Goal: Information Seeking & Learning: Learn about a topic

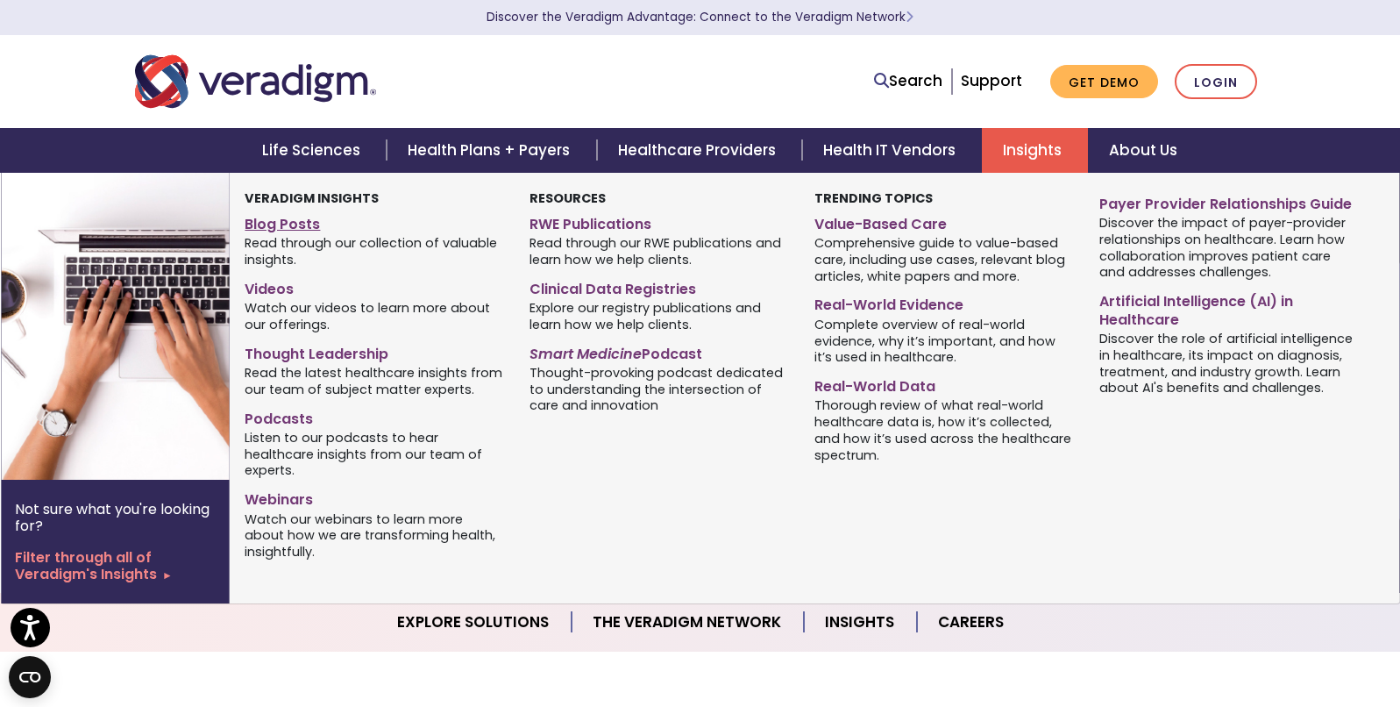
click at [295, 234] on span "Read through our collection of valuable insights." at bounding box center [374, 251] width 259 height 34
click at [295, 224] on link "Blog Posts" at bounding box center [374, 221] width 259 height 25
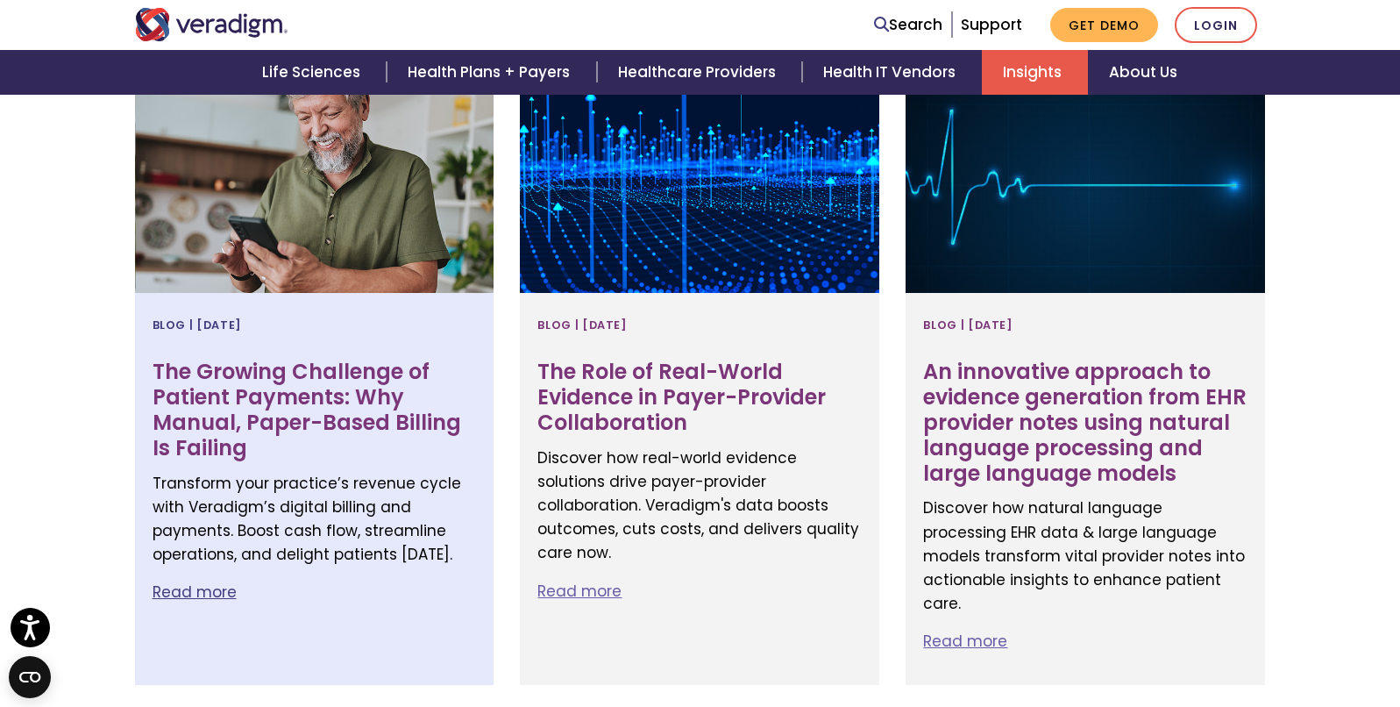
scroll to position [764, 0]
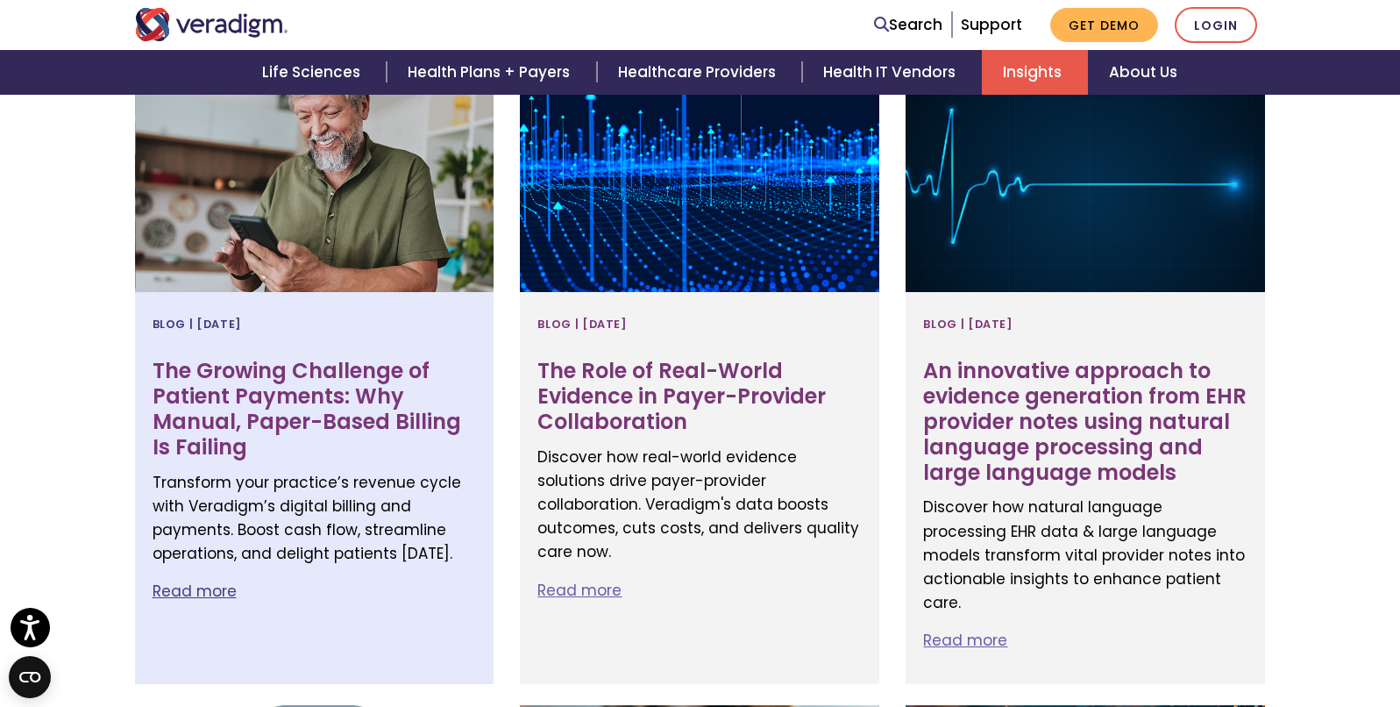
click at [213, 592] on link "Read more" at bounding box center [195, 590] width 84 height 21
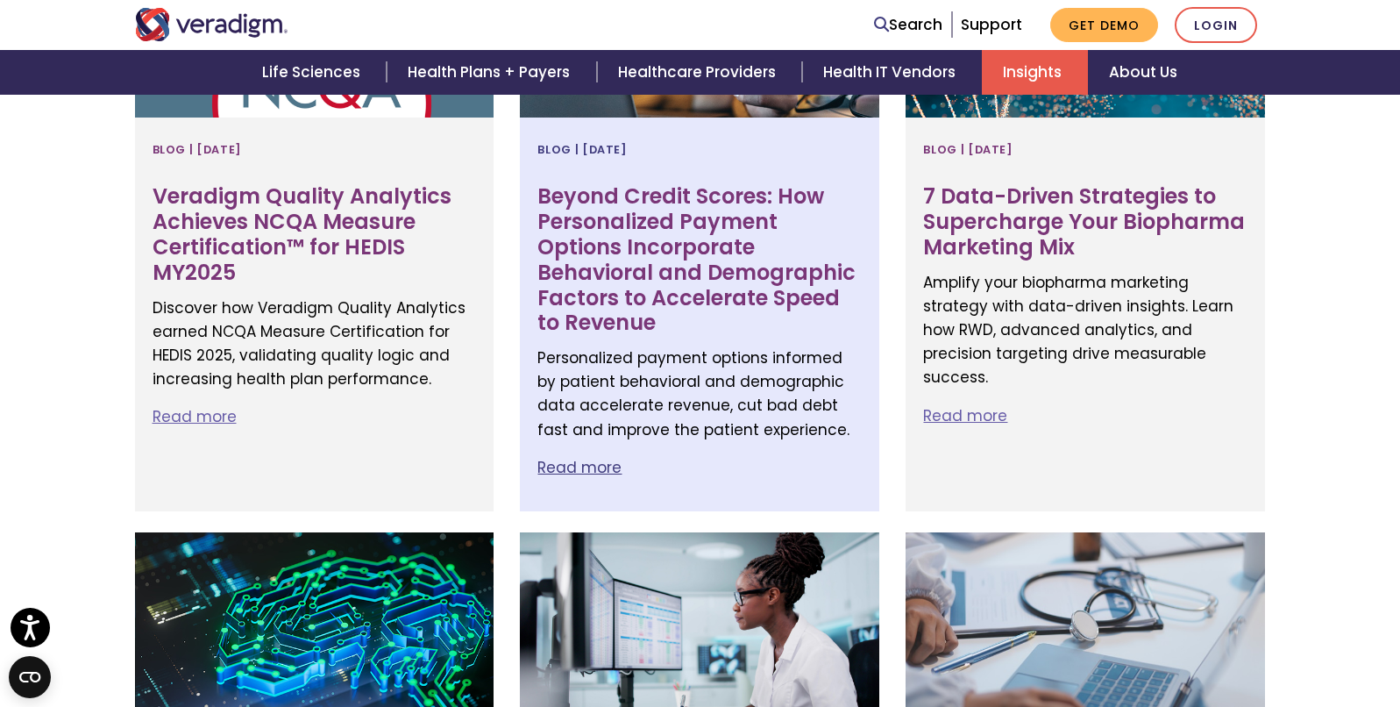
scroll to position [1634, 0]
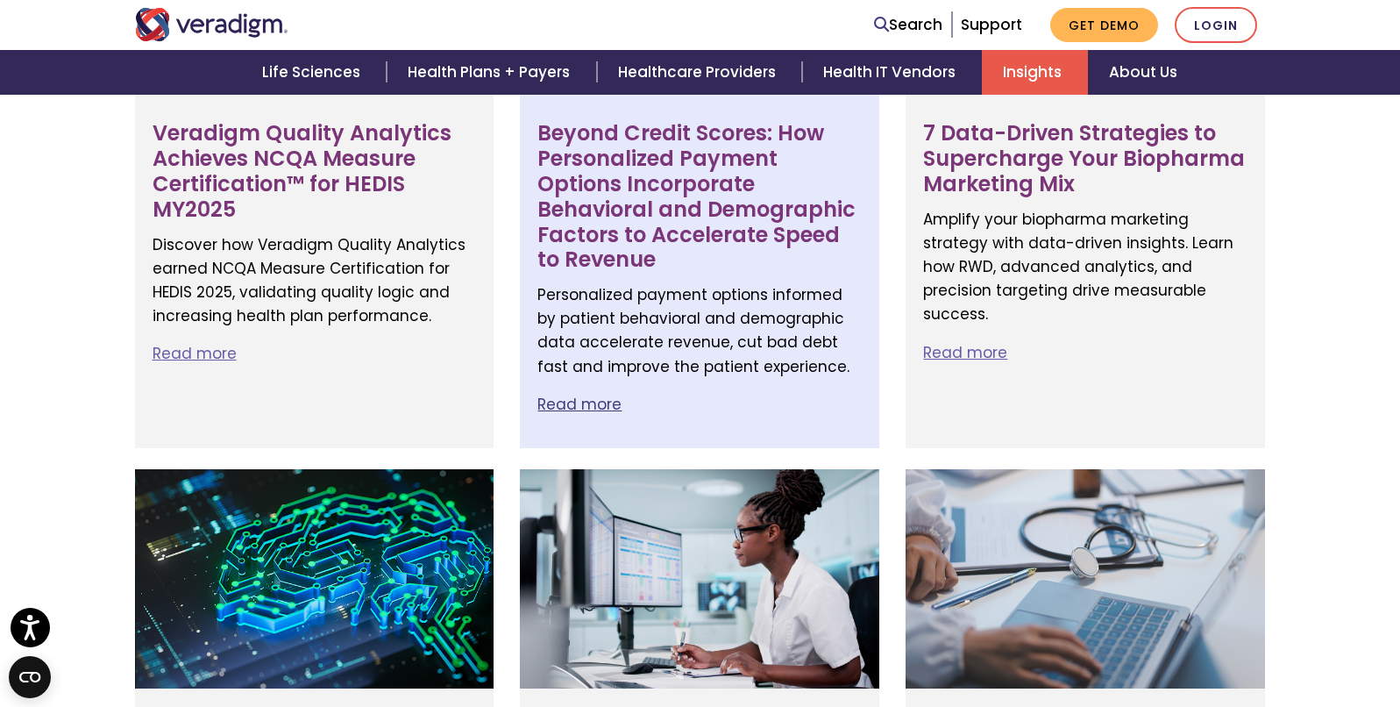
click at [587, 404] on link "Read more" at bounding box center [579, 404] width 84 height 21
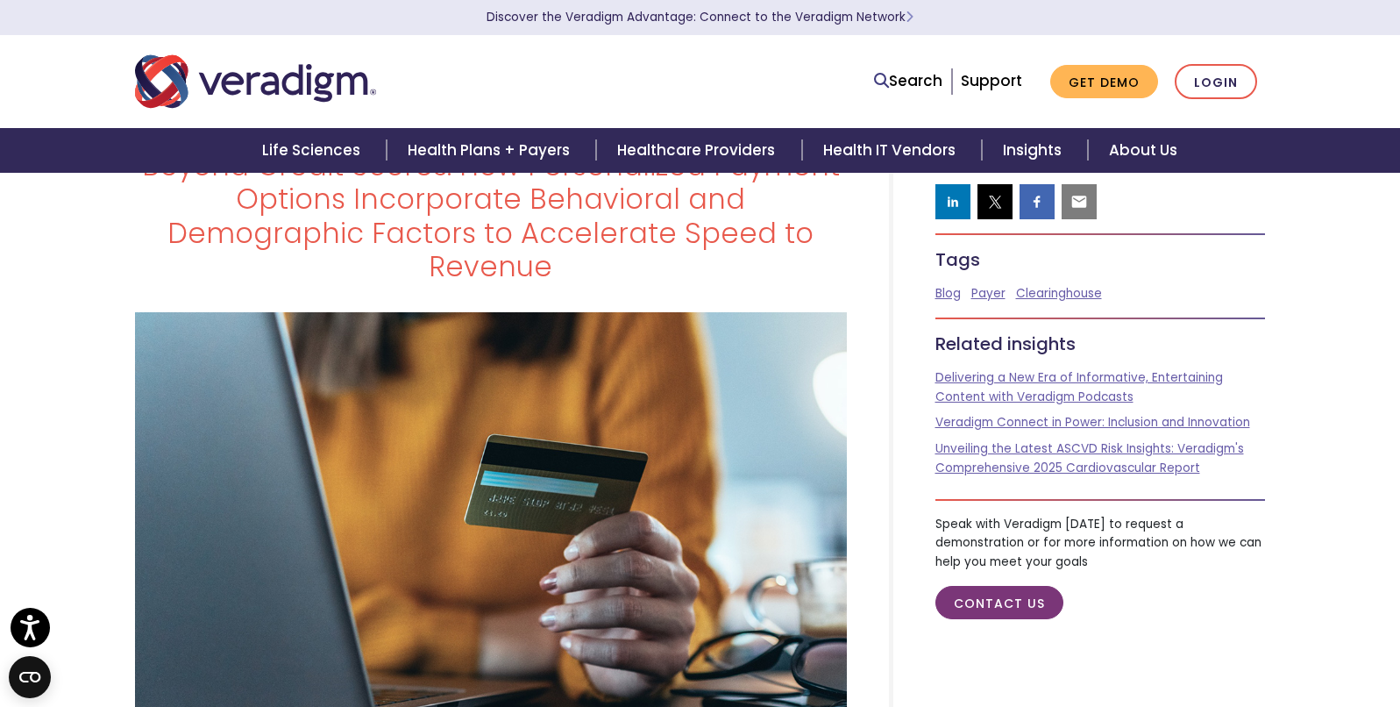
scroll to position [155, 0]
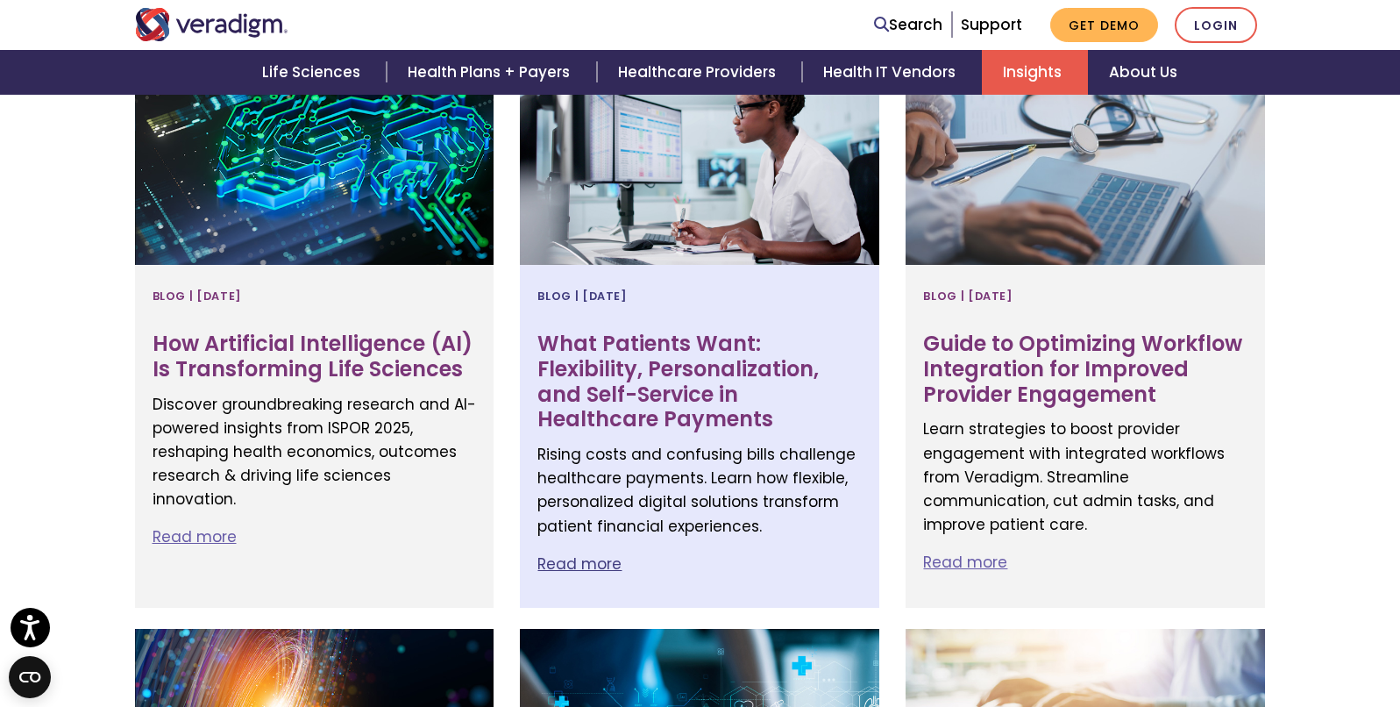
scroll to position [2063, 0]
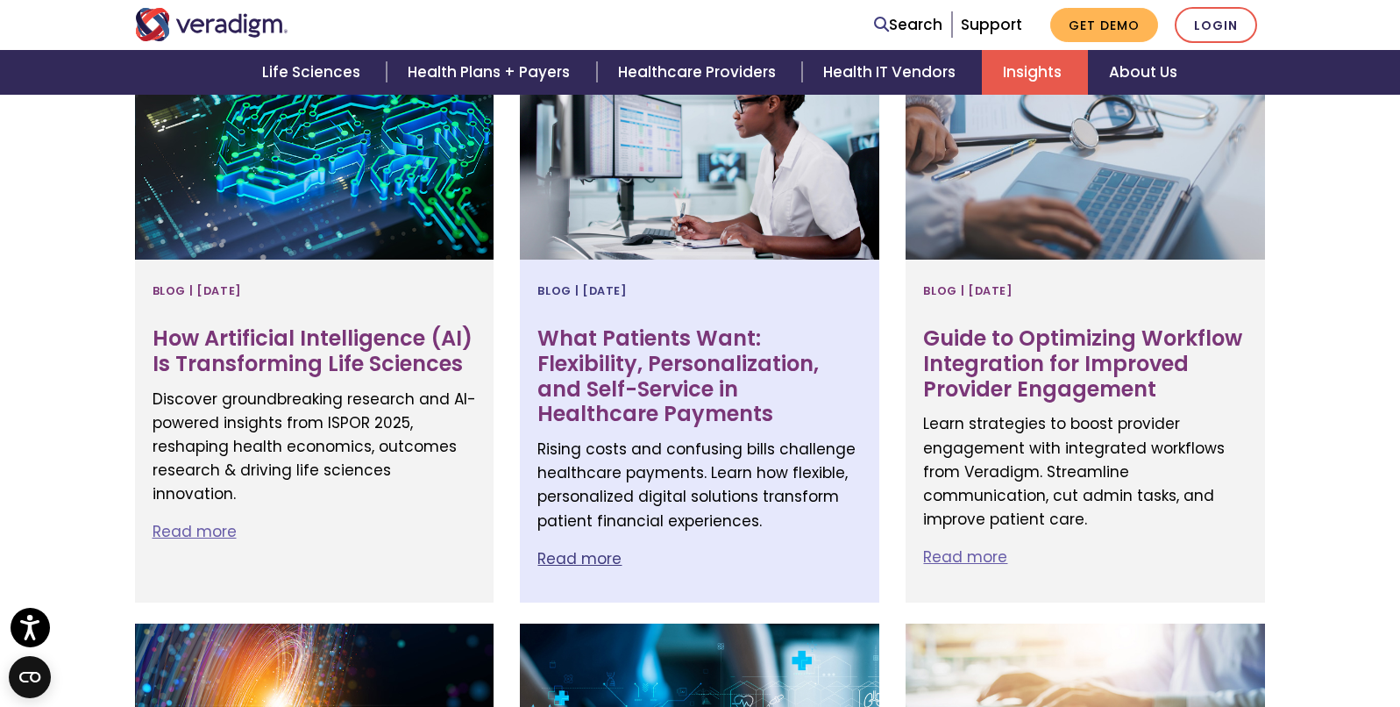
click at [575, 558] on link "Read more" at bounding box center [579, 558] width 84 height 21
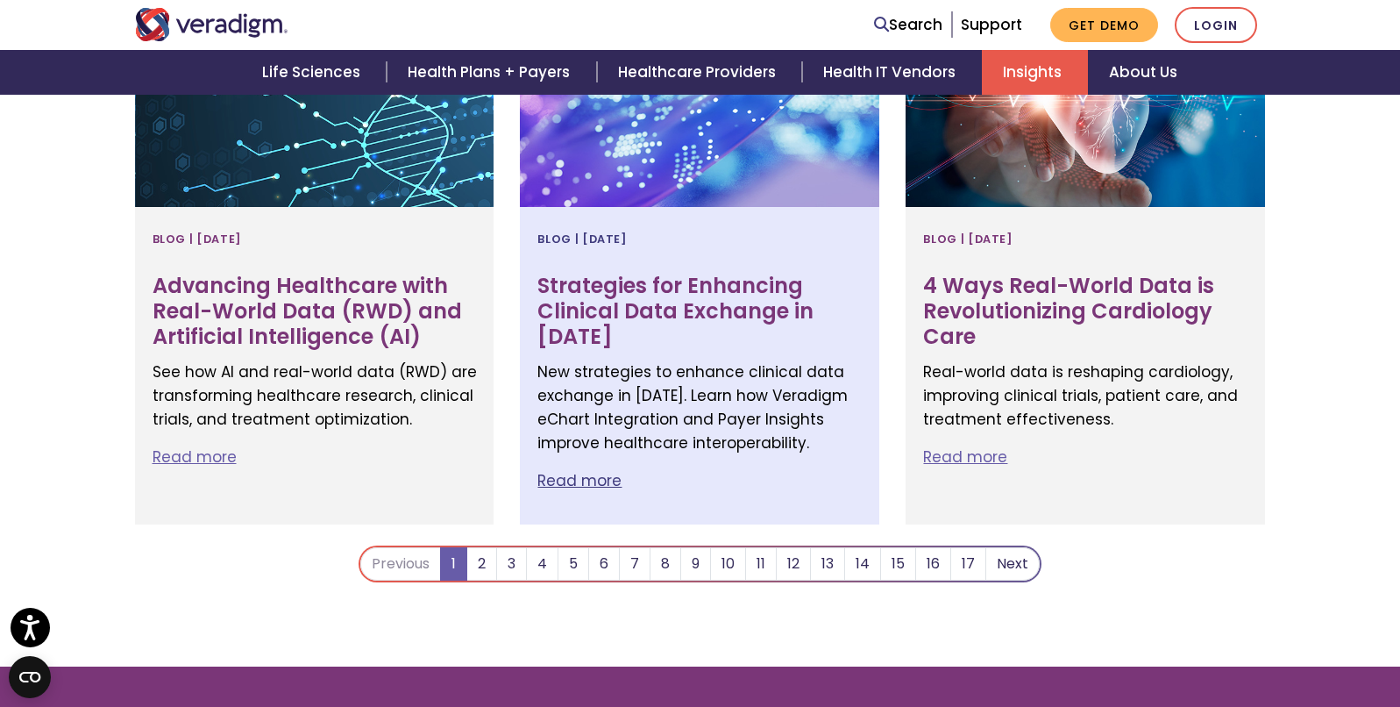
scroll to position [3290, 0]
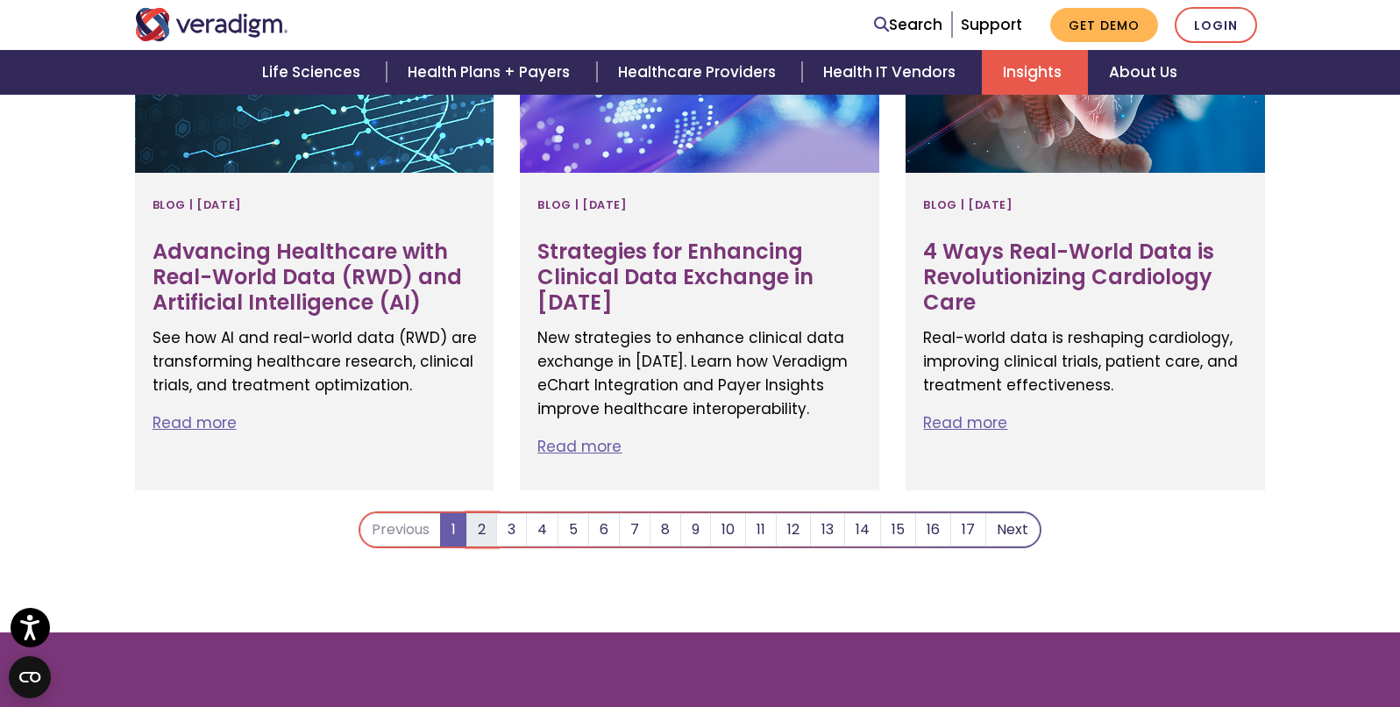
click at [484, 528] on link "2" at bounding box center [481, 529] width 31 height 33
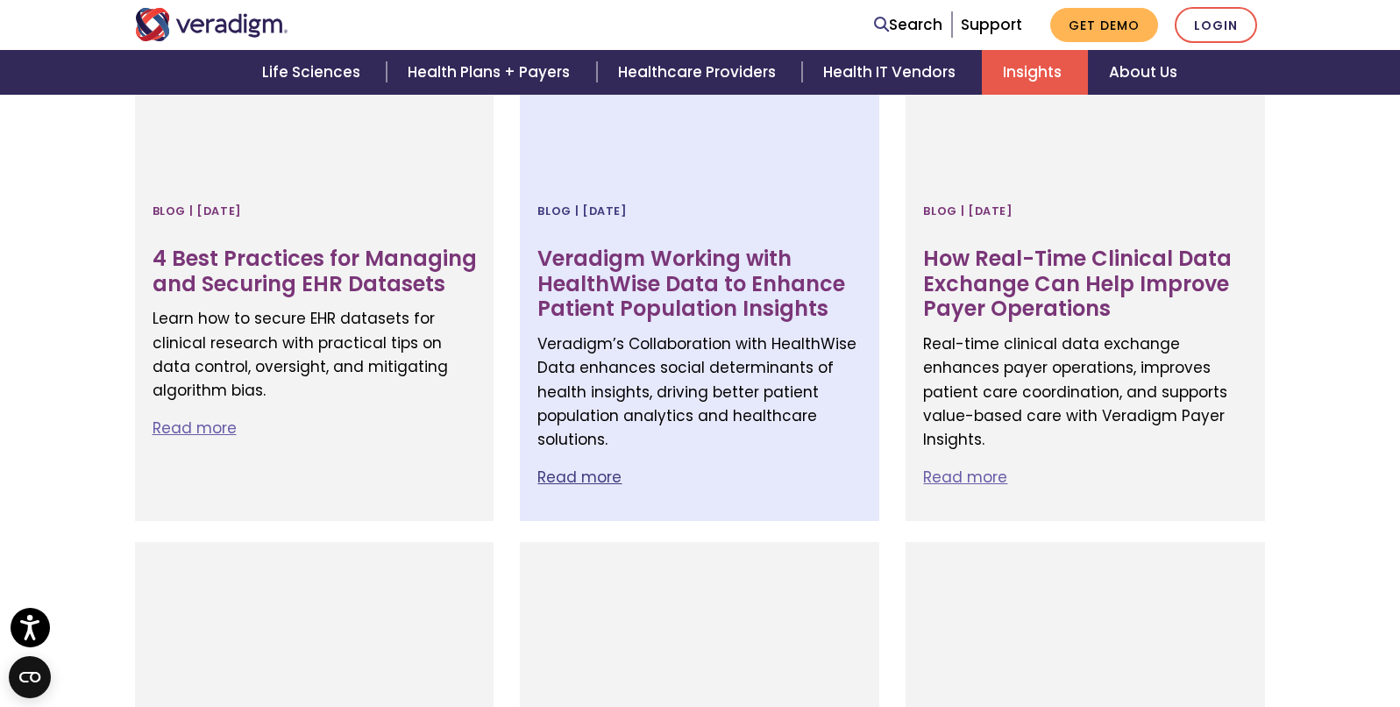
scroll to position [2070, 0]
